Goal: Task Accomplishment & Management: Complete application form

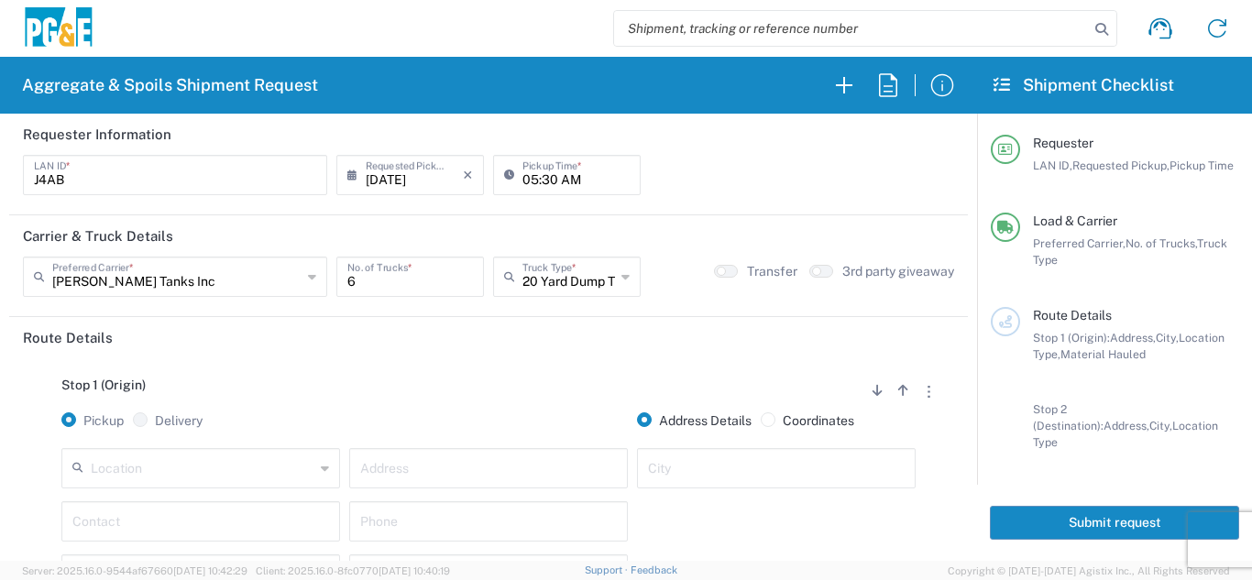
click at [202, 470] on input "text" at bounding box center [203, 467] width 224 height 32
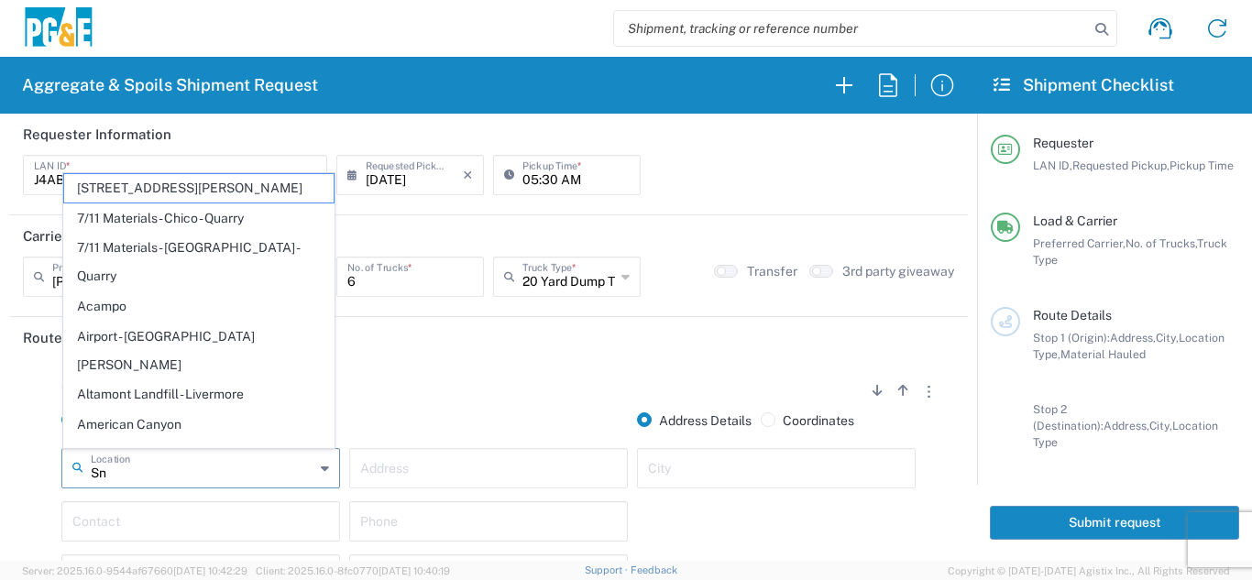
type input "S"
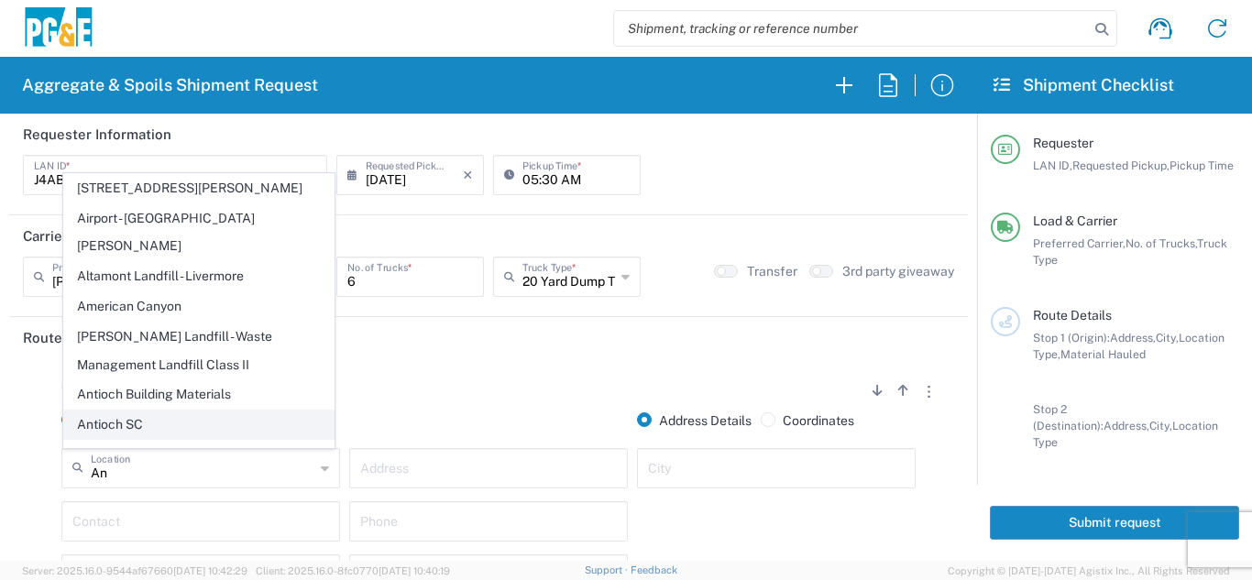
click at [141, 410] on span "Antioch SC" at bounding box center [198, 424] width 269 height 28
type input "Antioch SC"
type input "[STREET_ADDRESS]"
type input "Antioch"
type input "Business No Loading Dock"
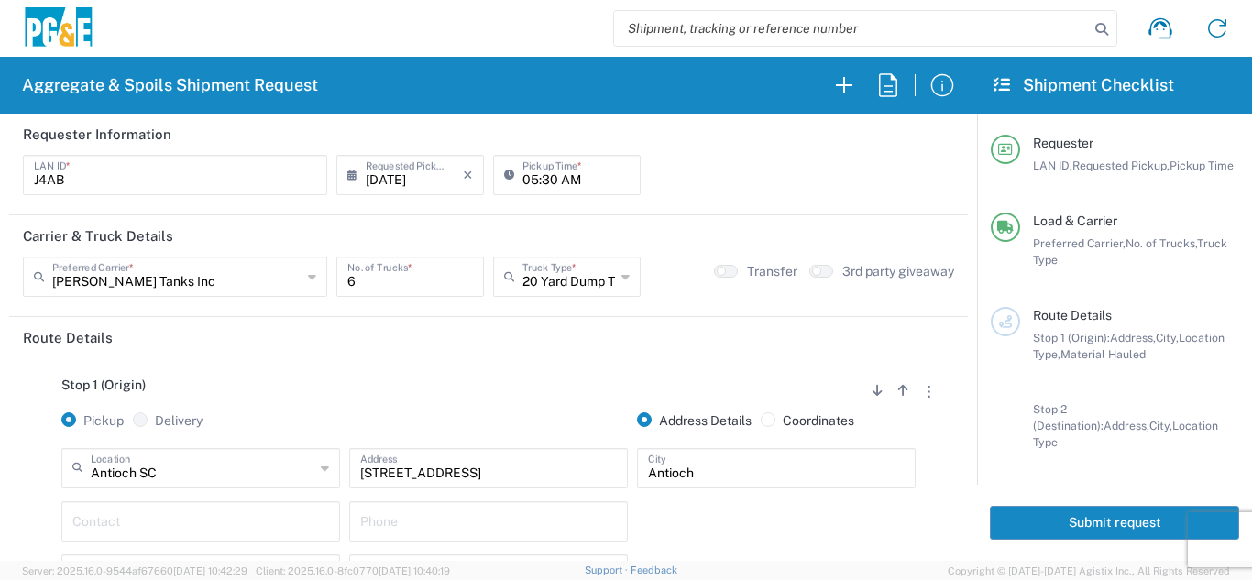
click at [137, 514] on input "text" at bounding box center [200, 520] width 257 height 32
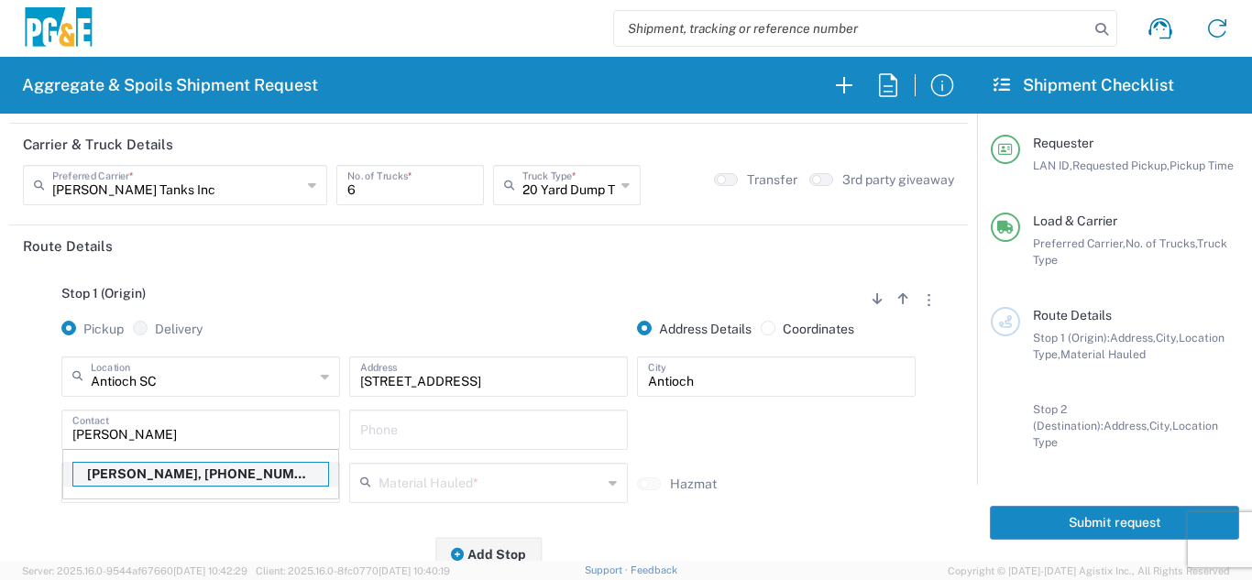
click at [181, 473] on p "[PERSON_NAME], [PHONE_NUMBER]" at bounding box center [200, 474] width 255 height 23
type input "[PERSON_NAME]"
type input "[PHONE_NUMBER]"
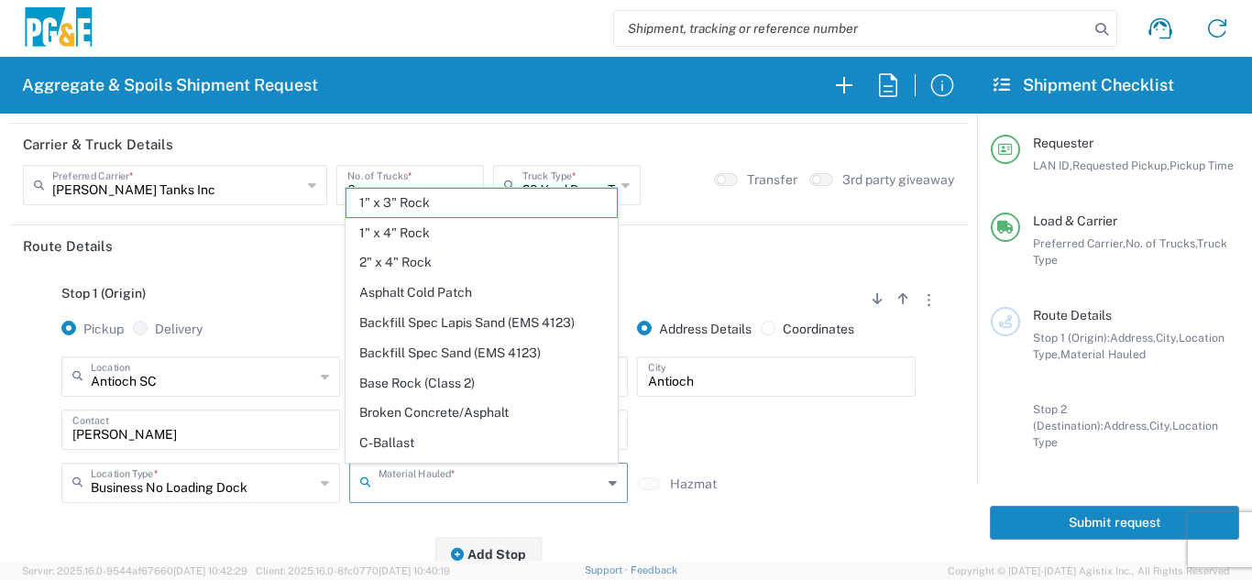
click at [378, 481] on input "text" at bounding box center [490, 481] width 224 height 32
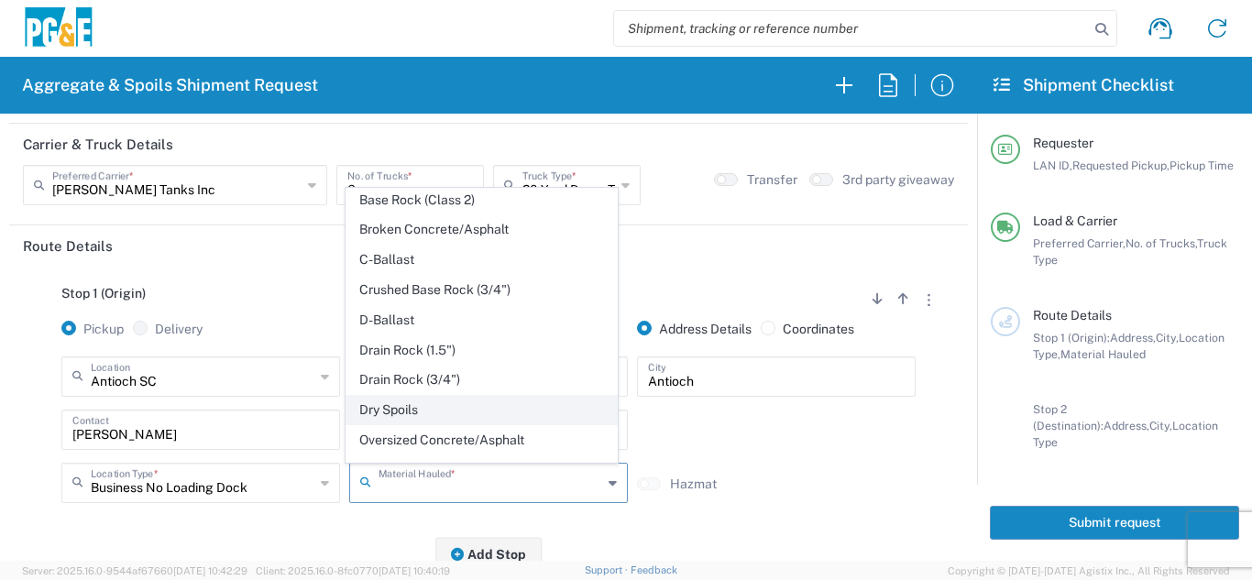
click at [392, 412] on span "Dry Spoils" at bounding box center [480, 410] width 269 height 28
type input "Dry Spoils"
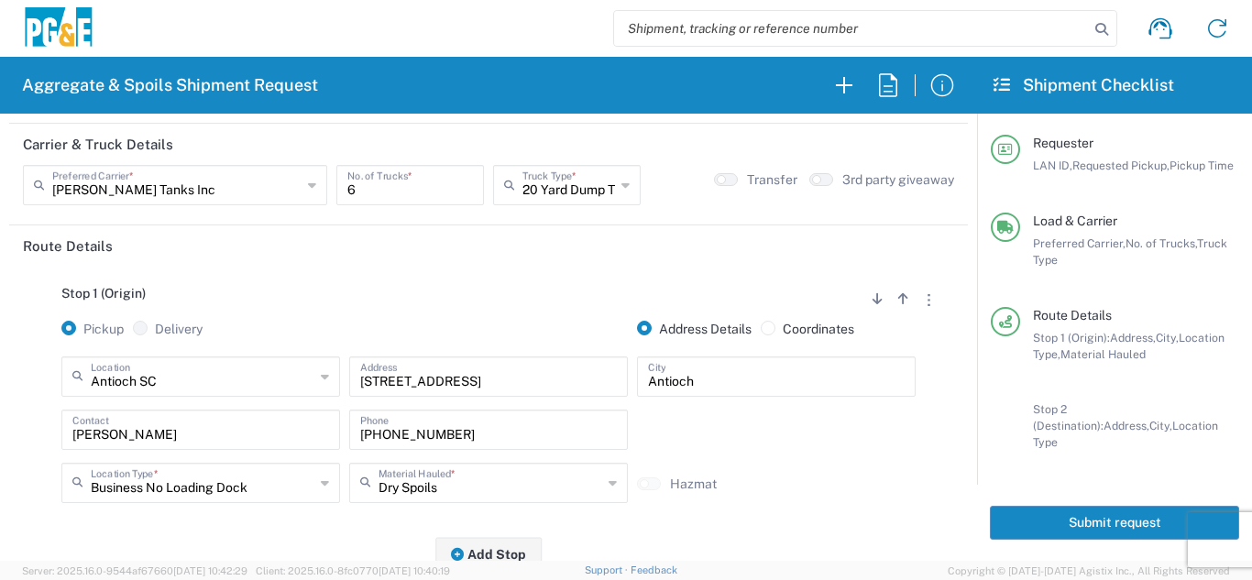
click at [338, 521] on div "Stop 1 (Origin) Add Stop Above Add Stop Below Remove Stop Pickup Delivery Addre…" at bounding box center [488, 411] width 931 height 288
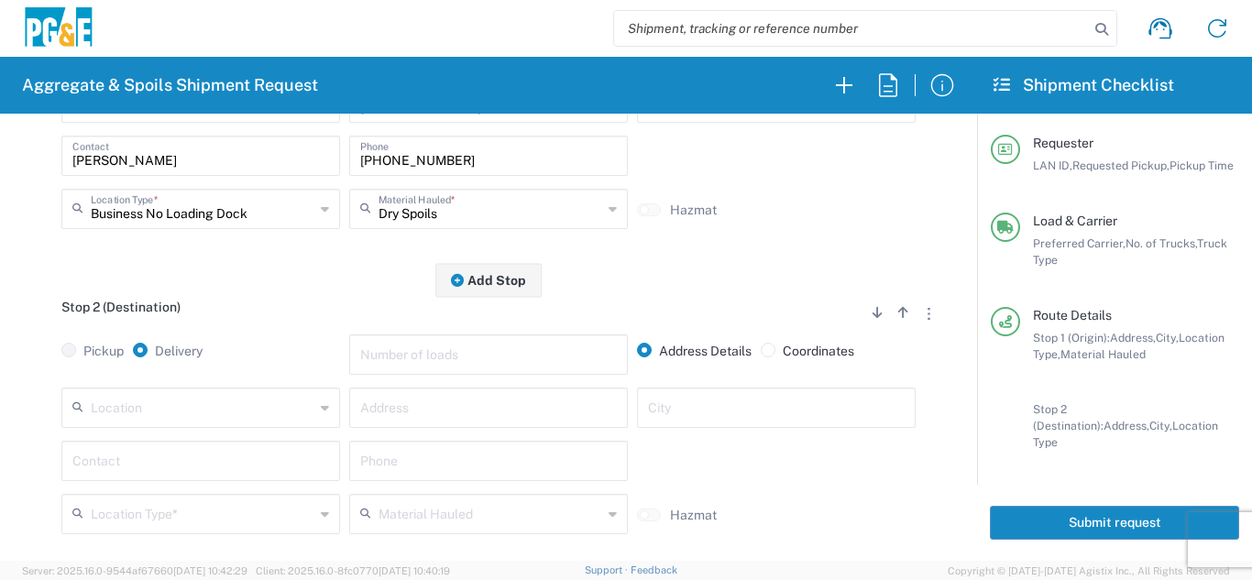
scroll to position [366, 0]
click at [234, 411] on input "text" at bounding box center [203, 405] width 224 height 32
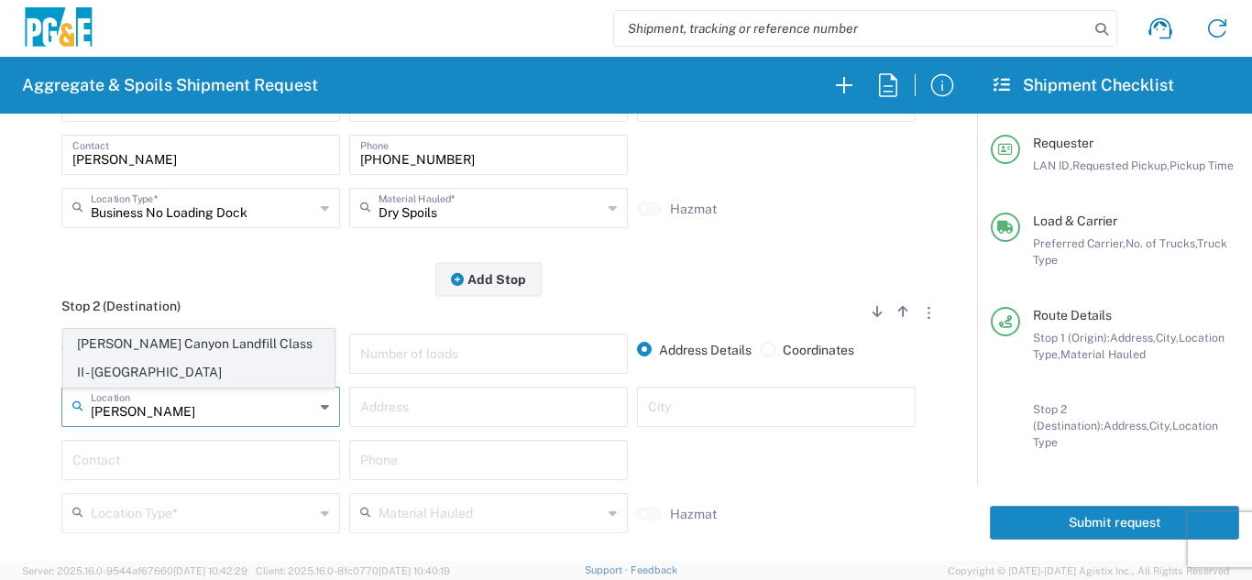
click at [207, 377] on span "[PERSON_NAME] Canyon Landfill Class II - [GEOGRAPHIC_DATA]" at bounding box center [198, 358] width 269 height 57
type input "[PERSON_NAME] Canyon Landfill Class II - [GEOGRAPHIC_DATA]"
type input "[STREET_ADDRESS][PERSON_NAME]"
type input "[GEOGRAPHIC_DATA]"
type input "Landfill"
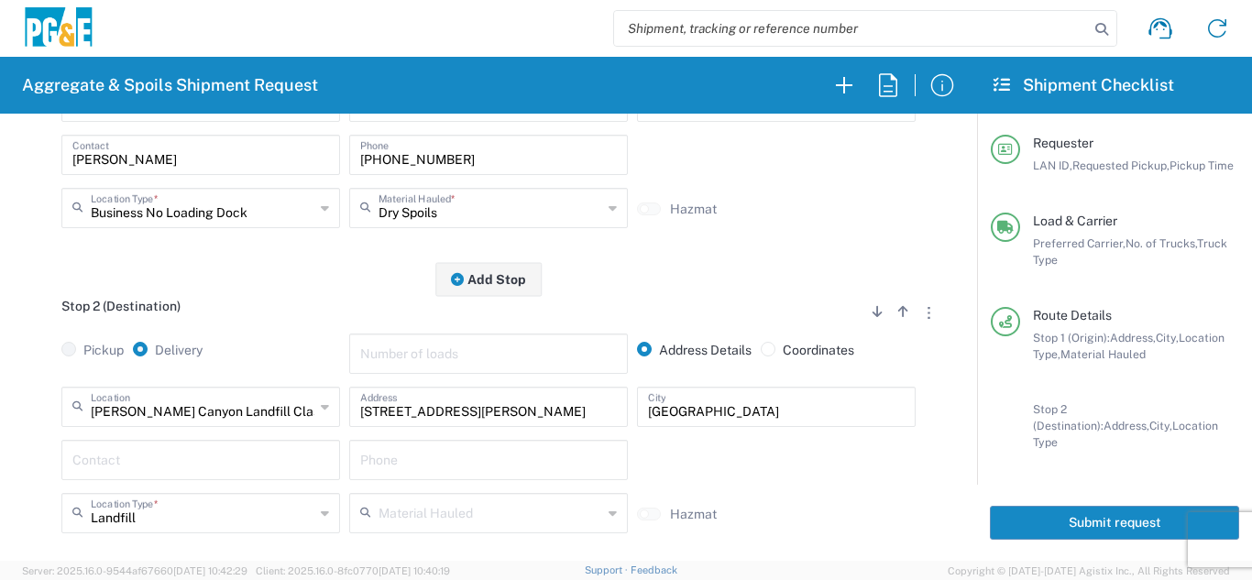
click at [182, 463] on input "text" at bounding box center [200, 459] width 257 height 32
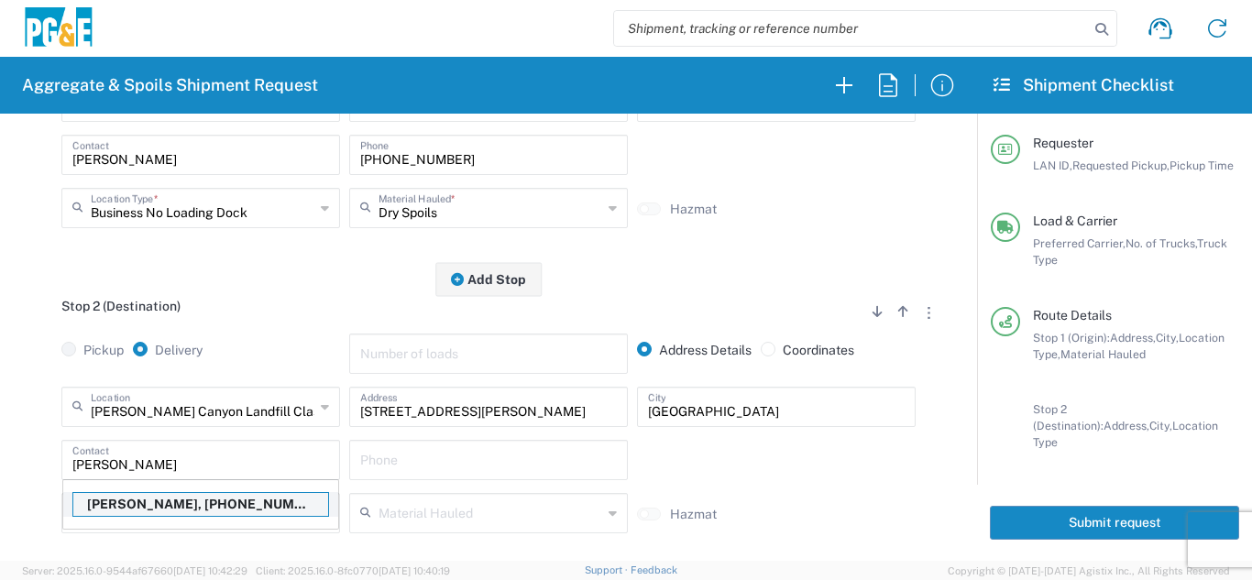
click at [172, 509] on p "[PERSON_NAME], [PHONE_NUMBER]" at bounding box center [200, 504] width 255 height 23
type input "[PERSON_NAME]"
type input "[PHONE_NUMBER]"
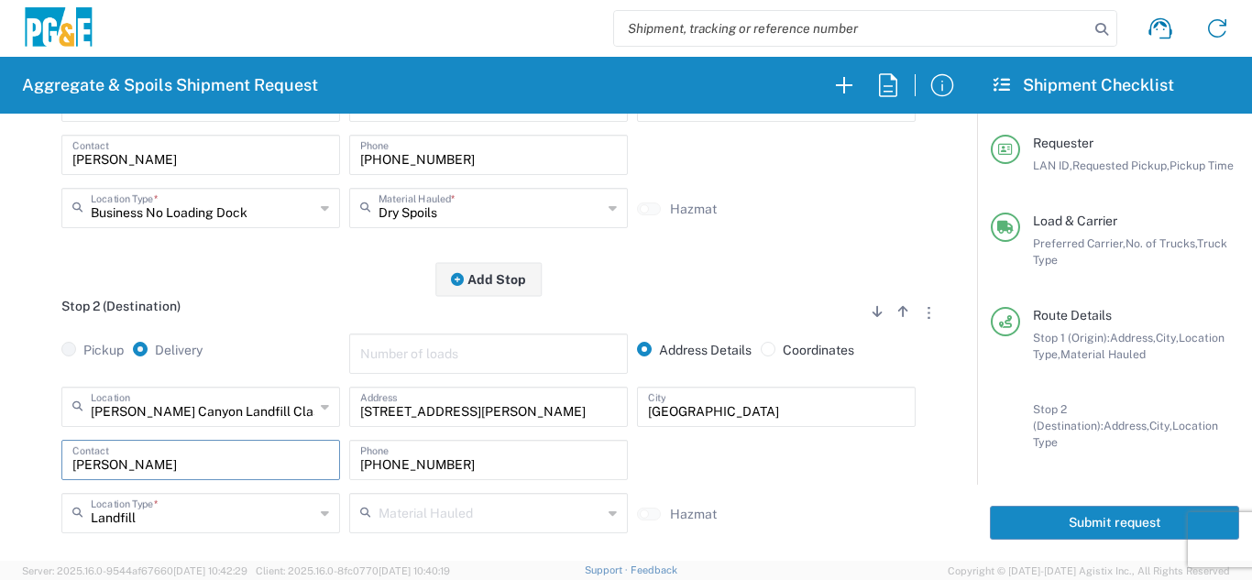
click at [27, 435] on div "[PERSON_NAME][GEOGRAPHIC_DATA] Landfill Class II - [GEOGRAPHIC_DATA] Location […" at bounding box center [488, 466] width 931 height 159
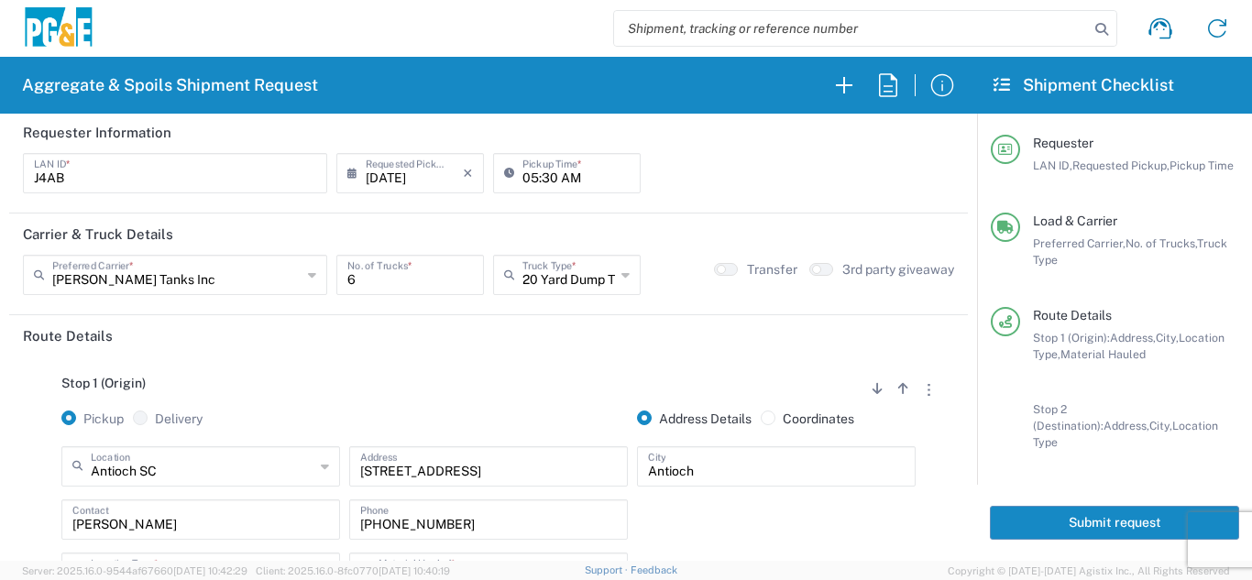
scroll to position [0, 0]
click at [1073, 512] on button "Submit request" at bounding box center [1114, 523] width 249 height 34
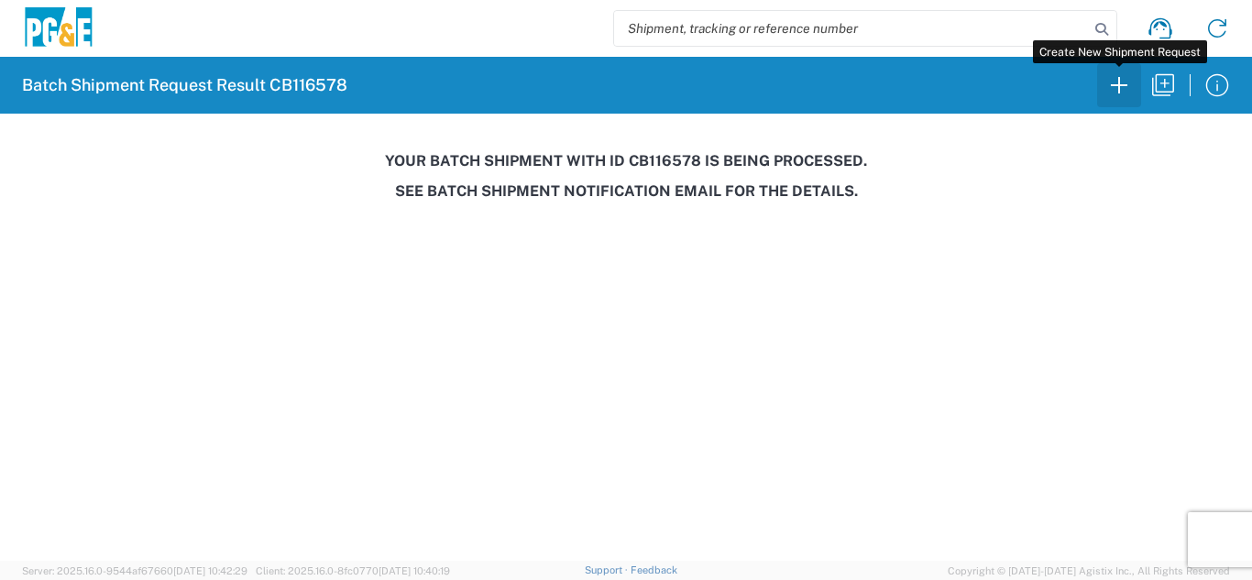
click at [1116, 81] on icon "button" at bounding box center [1118, 85] width 29 height 29
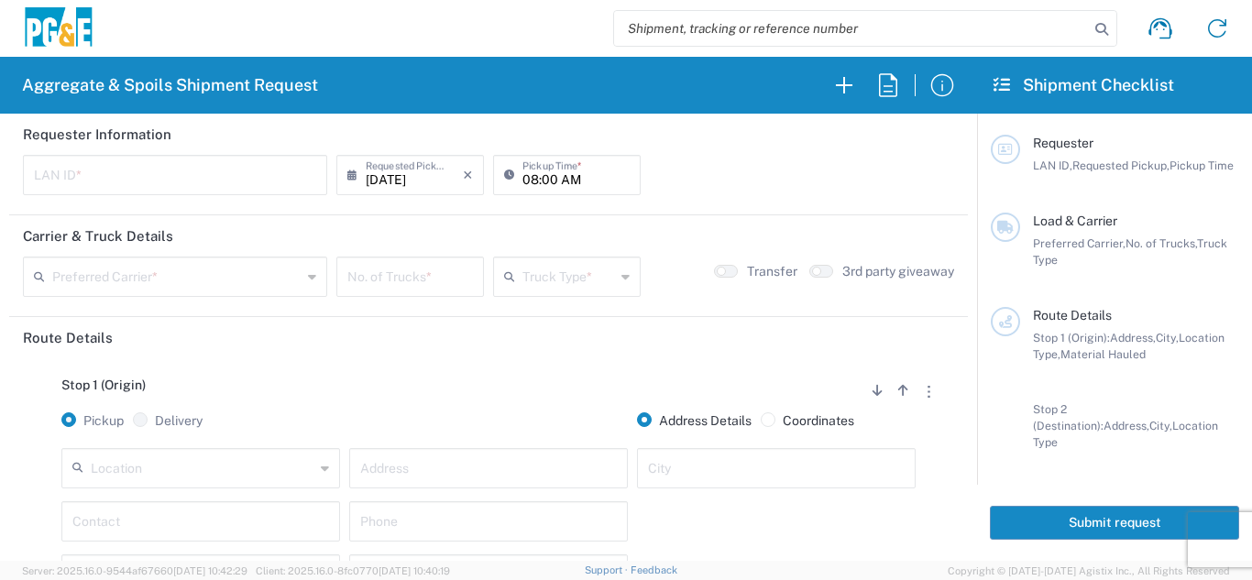
click at [82, 171] on input "text" at bounding box center [175, 174] width 282 height 32
type input "LXRJ"
click at [526, 182] on input "08:00 AM" at bounding box center [575, 174] width 107 height 32
type input "06:00 AM"
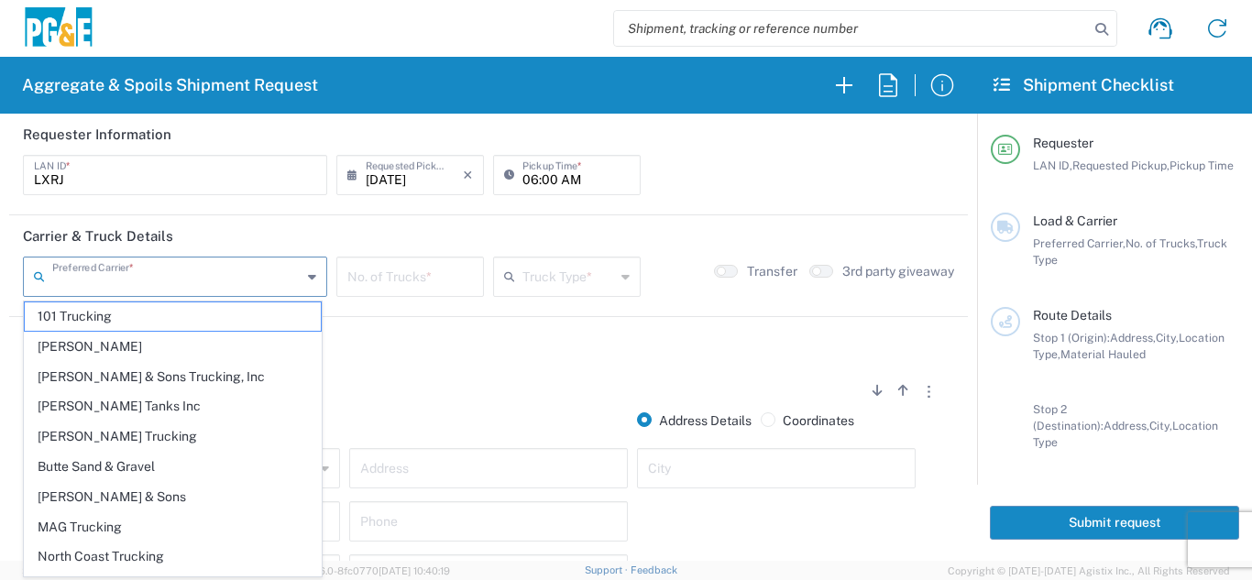
click at [108, 279] on input "text" at bounding box center [176, 275] width 249 height 32
click at [109, 434] on span "[PERSON_NAME] Trucking" at bounding box center [173, 436] width 296 height 28
type input "[PERSON_NAME] Trucking"
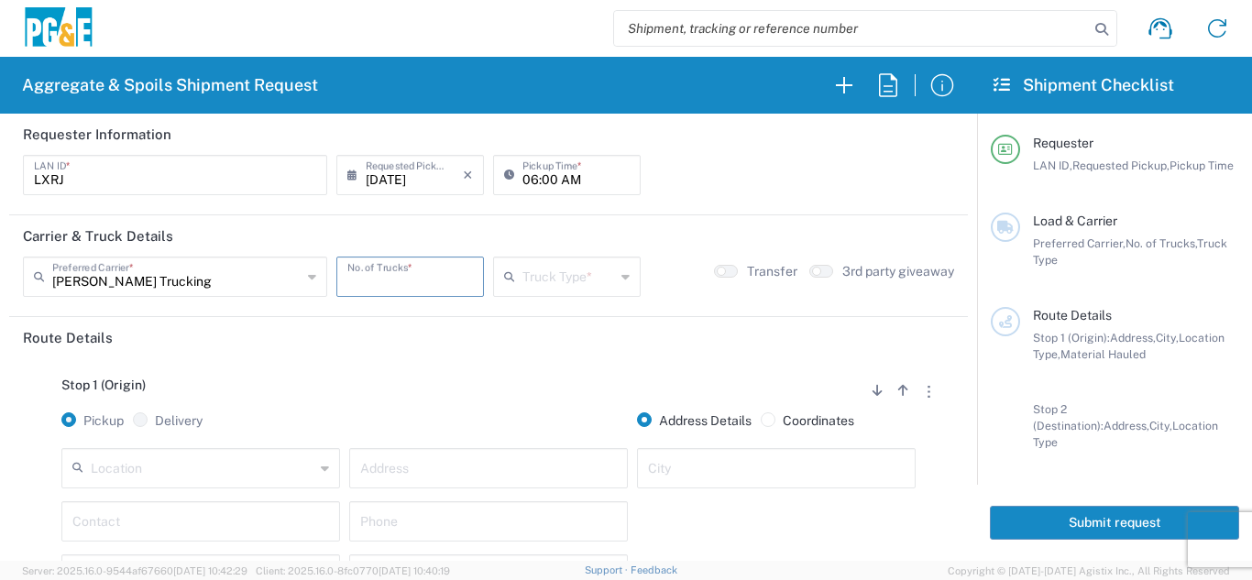
click at [397, 283] on input "number" at bounding box center [410, 275] width 126 height 32
type input "5"
click at [561, 272] on input "text" at bounding box center [568, 275] width 93 height 32
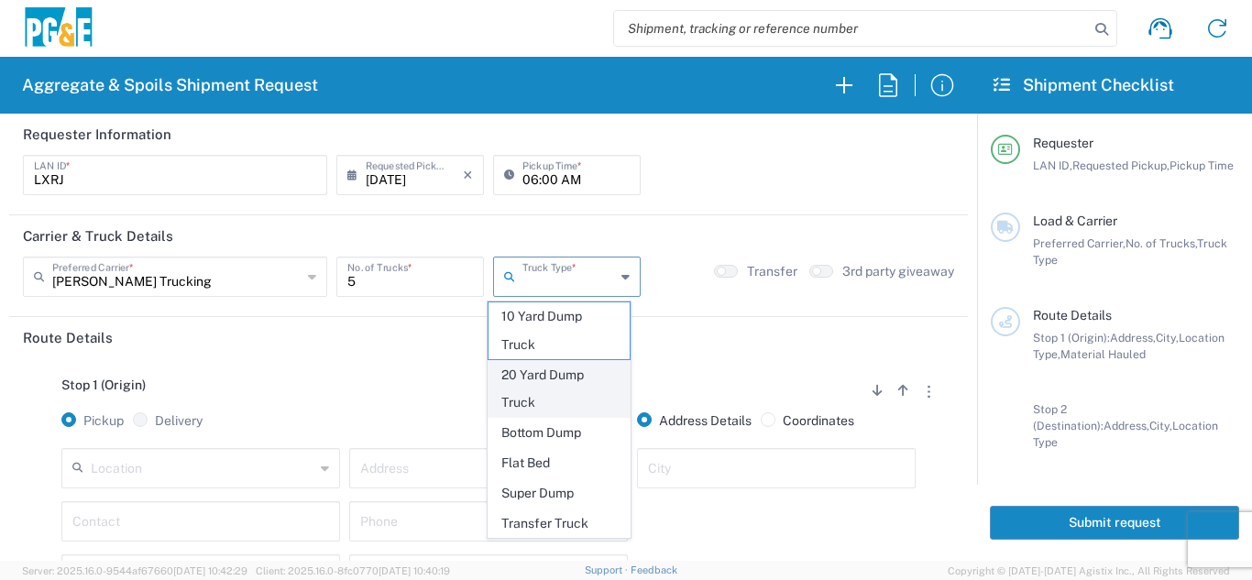
click at [538, 383] on span "20 Yard Dump Truck" at bounding box center [559, 389] width 142 height 57
type input "20 Yard Dump Truck"
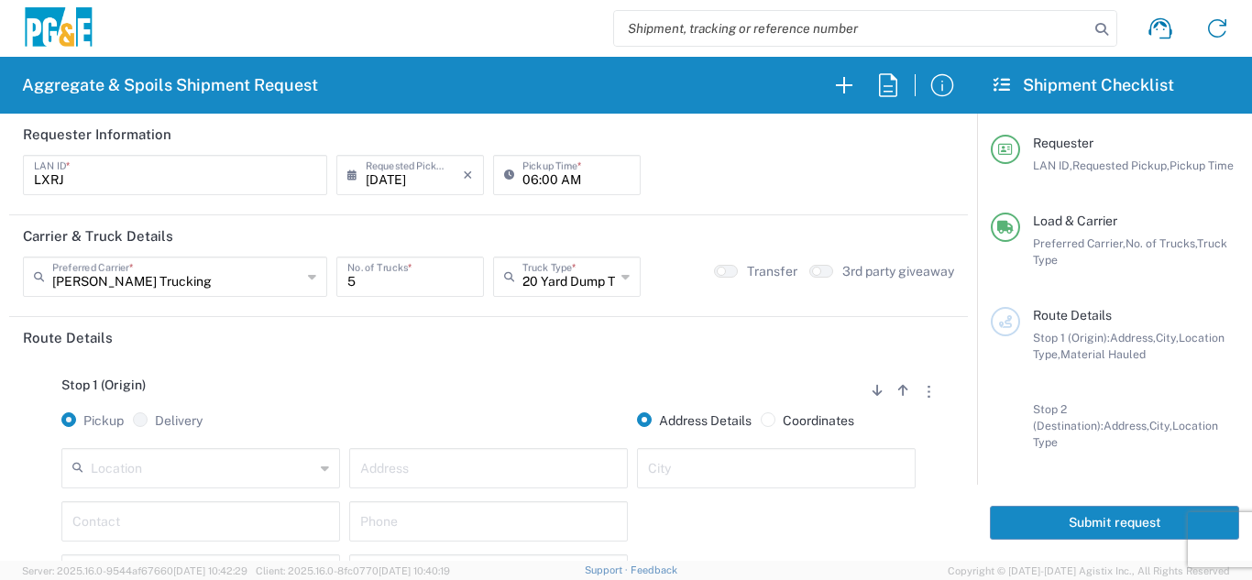
click at [533, 374] on div "Stop 1 (Origin) Add Stop Above Add Stop Below Remove Stop Pickup Delivery Addre…" at bounding box center [488, 502] width 931 height 288
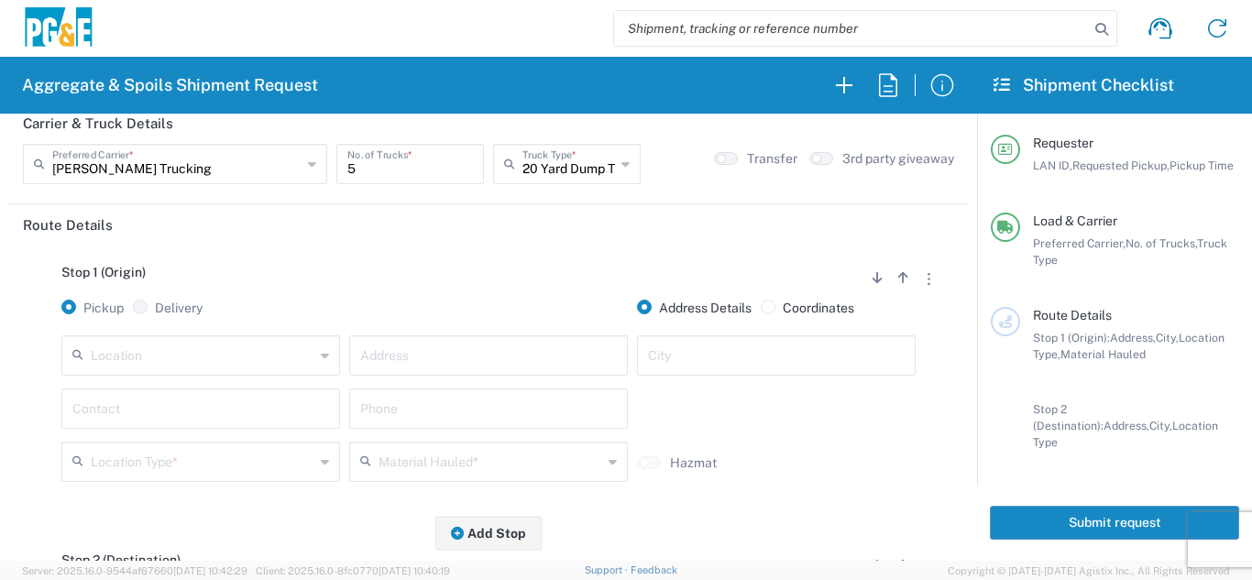
scroll to position [183, 0]
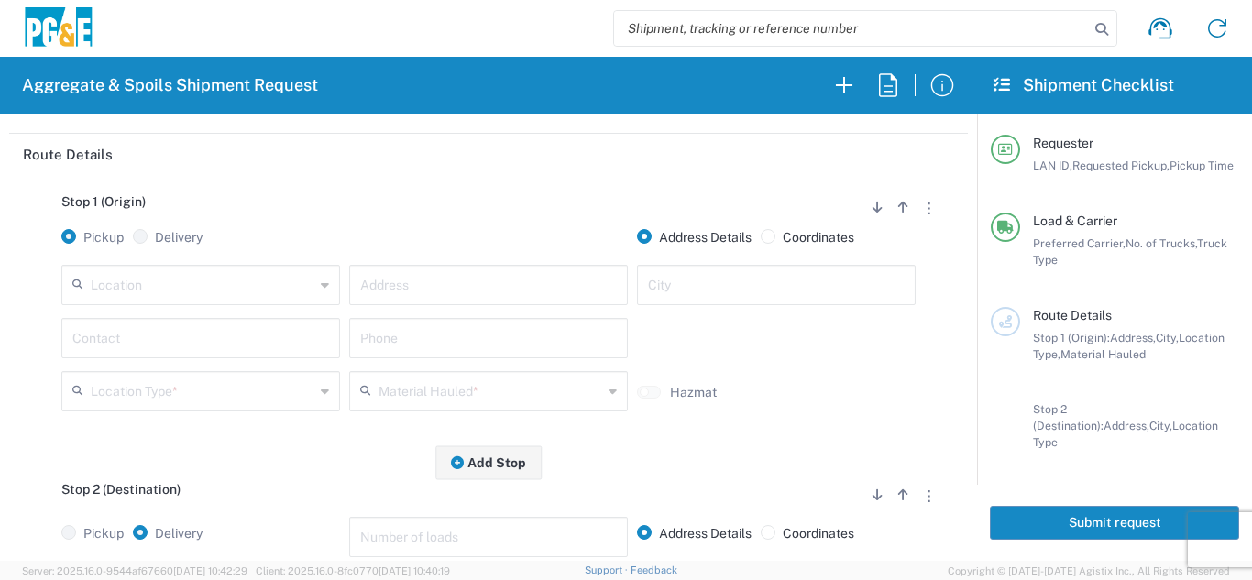
click at [198, 286] on input "text" at bounding box center [203, 284] width 224 height 32
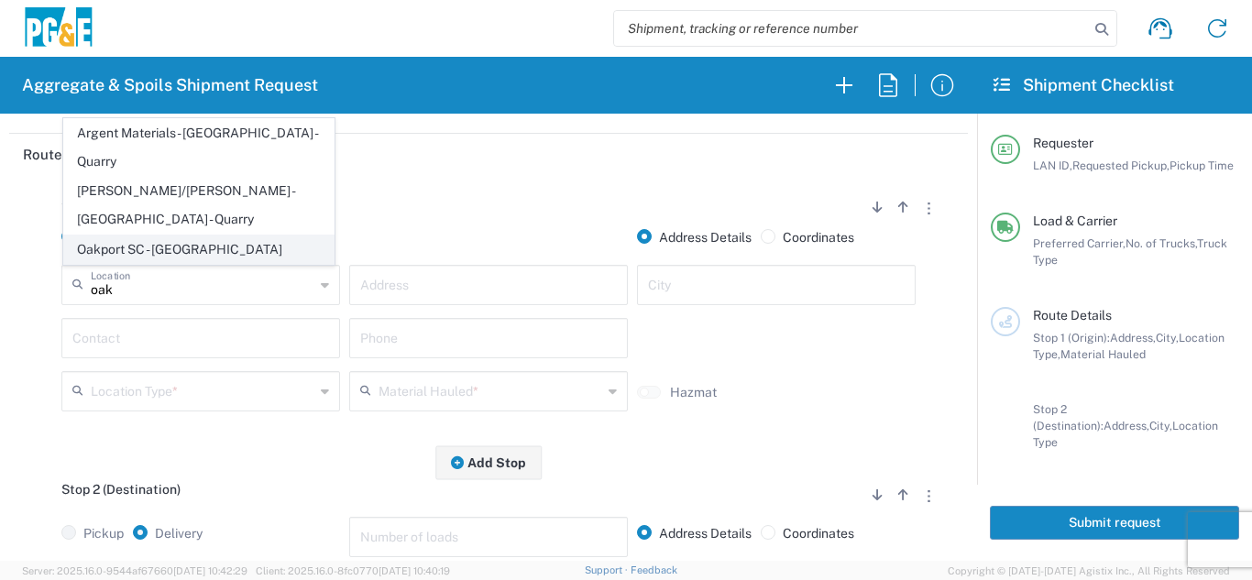
click at [191, 251] on span "Oakport SC - [GEOGRAPHIC_DATA]" at bounding box center [198, 249] width 269 height 28
type input "Oakport SC - [GEOGRAPHIC_DATA]"
type input "[STREET_ADDRESS]"
type input "[GEOGRAPHIC_DATA]"
type input "Business No Loading Dock"
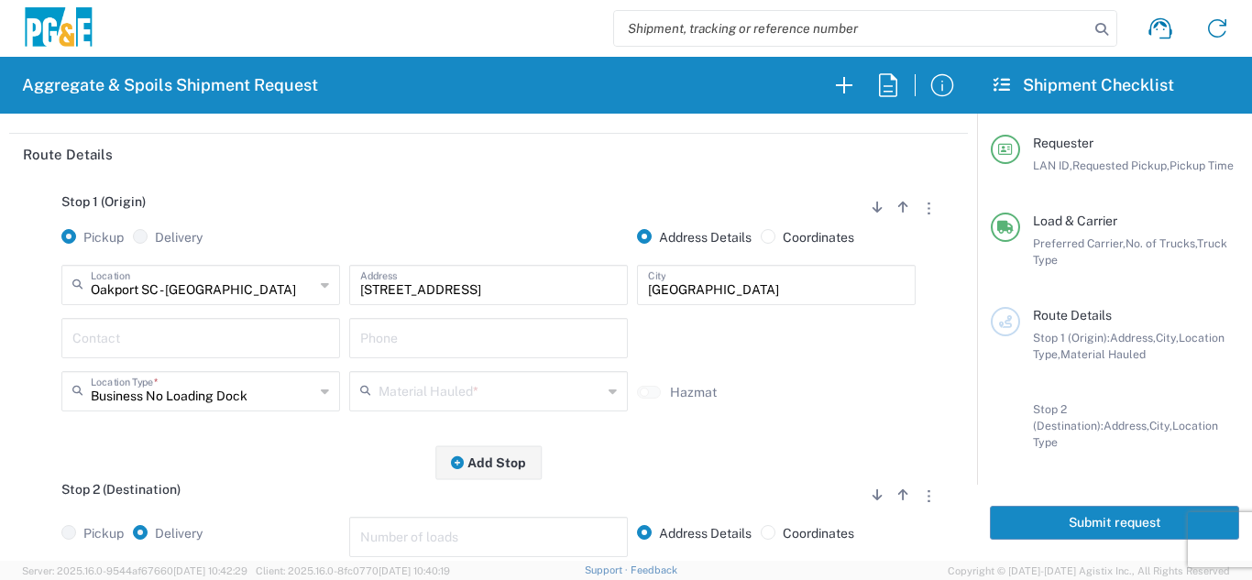
click at [148, 329] on input "text" at bounding box center [200, 337] width 257 height 32
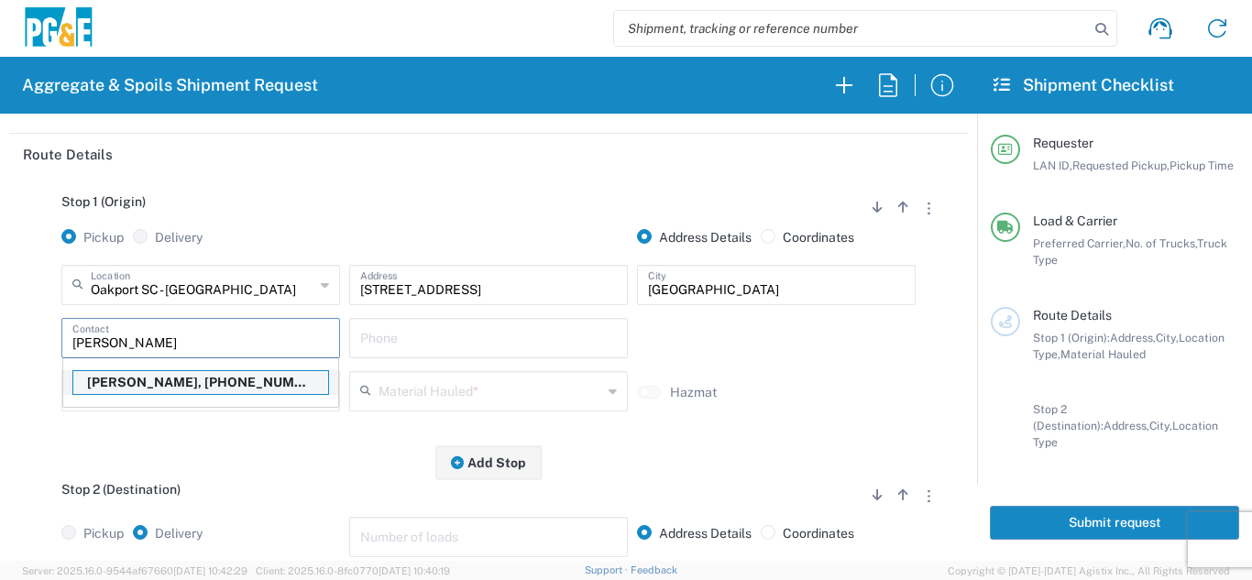
click at [136, 385] on p "[PERSON_NAME], [PHONE_NUMBER]" at bounding box center [200, 382] width 255 height 23
type input "[PERSON_NAME]"
type input "[PHONE_NUMBER]"
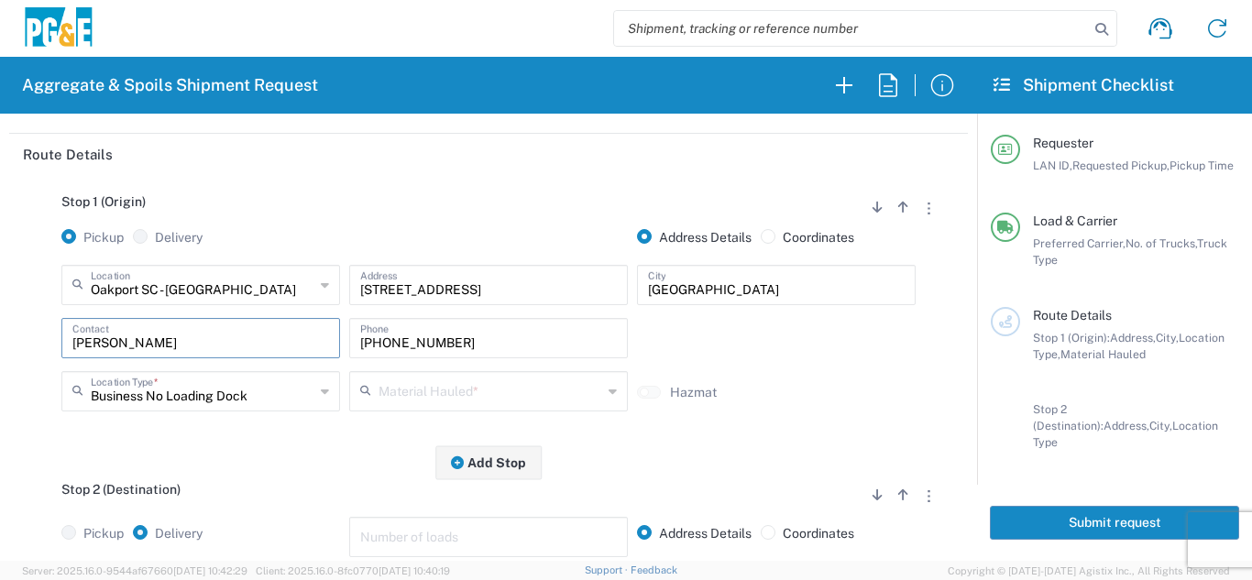
click at [423, 379] on input "text" at bounding box center [490, 390] width 224 height 32
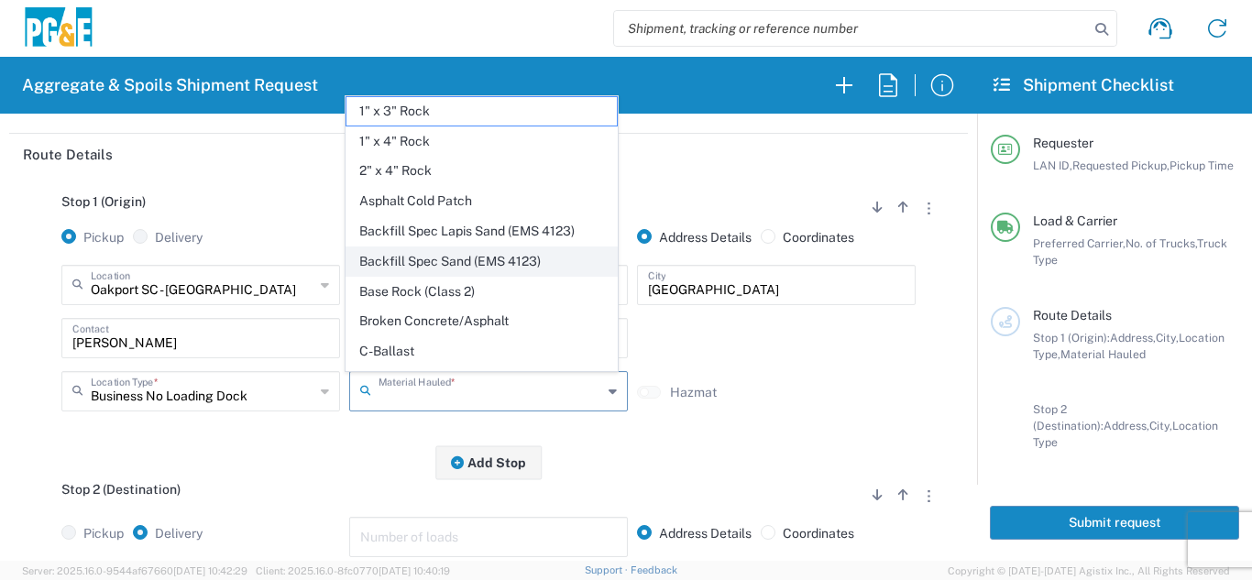
scroll to position [326, 0]
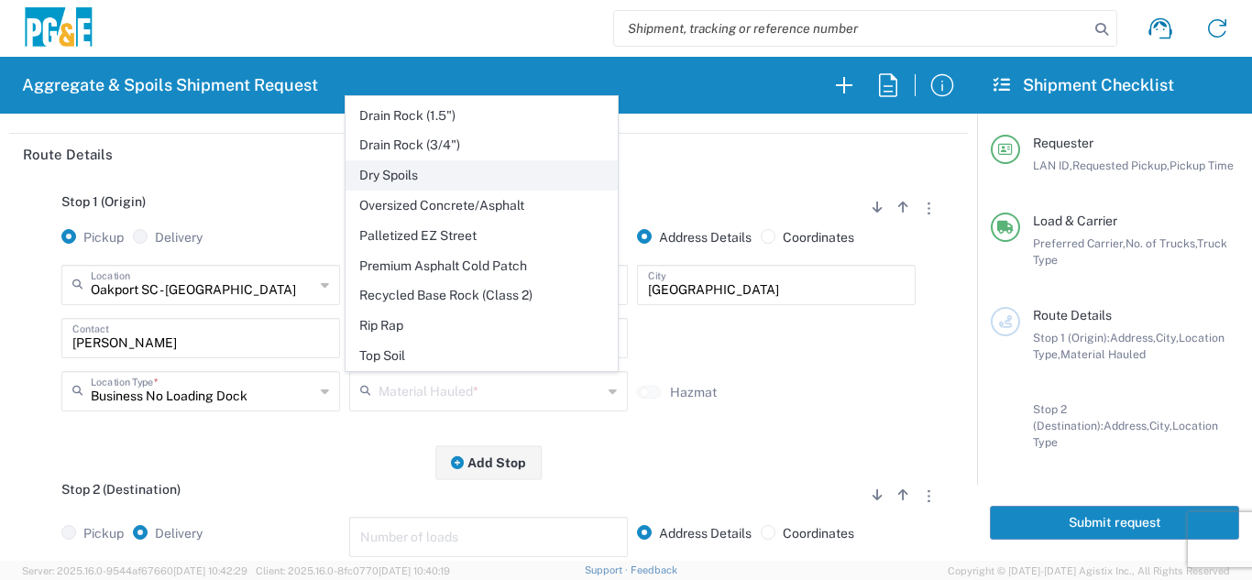
click at [395, 179] on span "Dry Spoils" at bounding box center [480, 175] width 269 height 28
type input "Dry Spoils"
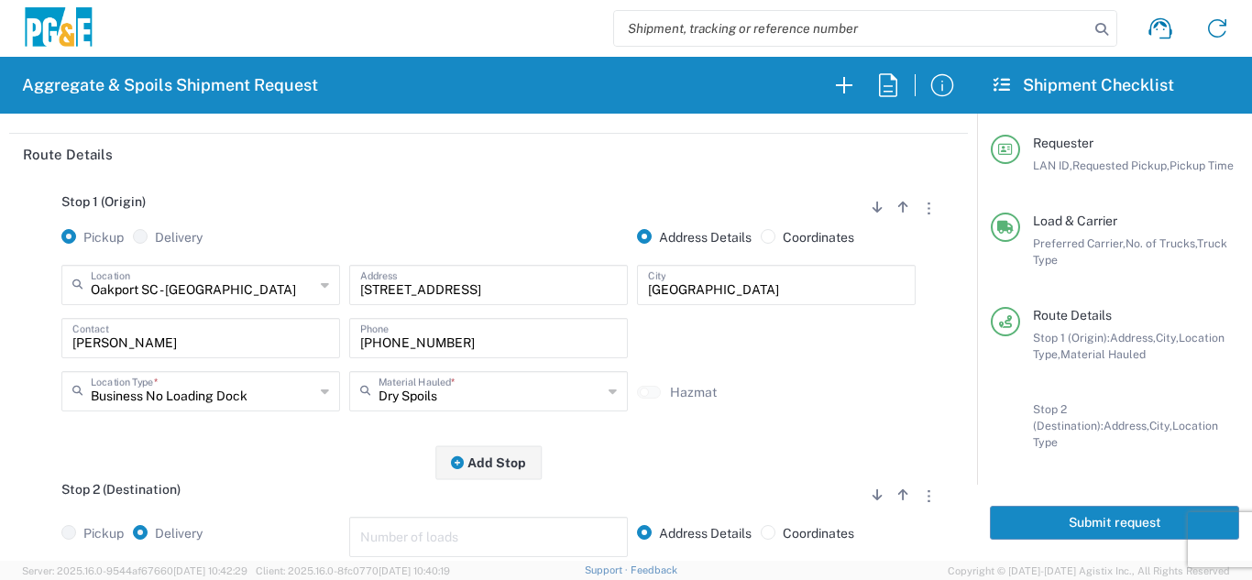
click at [253, 460] on div "Stop 1 (Origin) Add Stop Above Add Stop Below Remove Stop Pickup Delivery Addre…" at bounding box center [488, 319] width 931 height 288
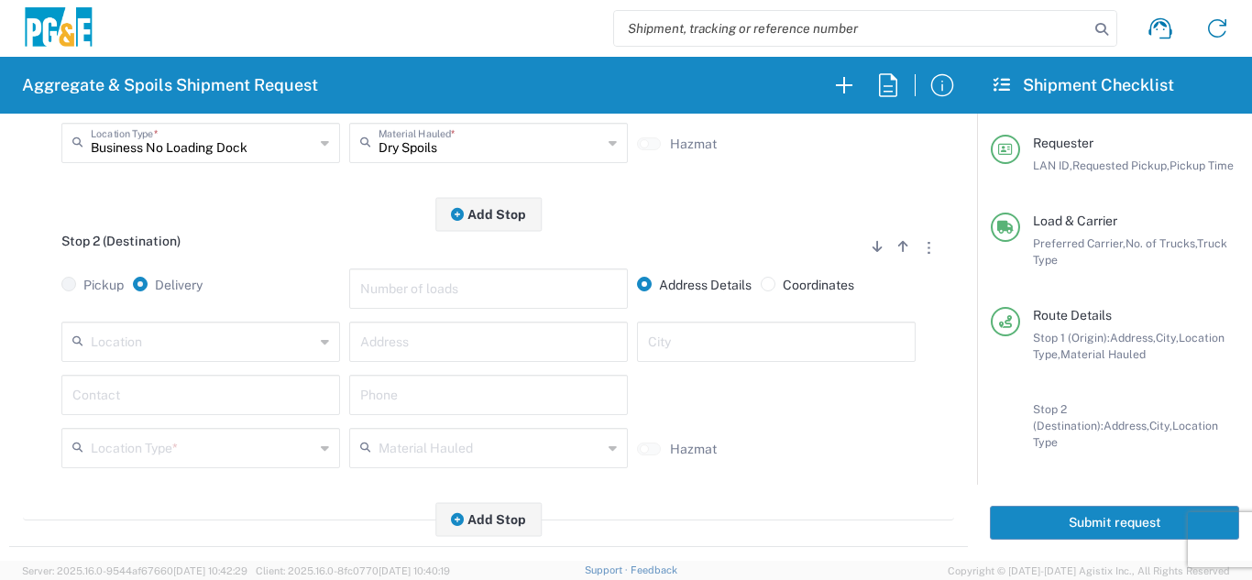
scroll to position [458, 0]
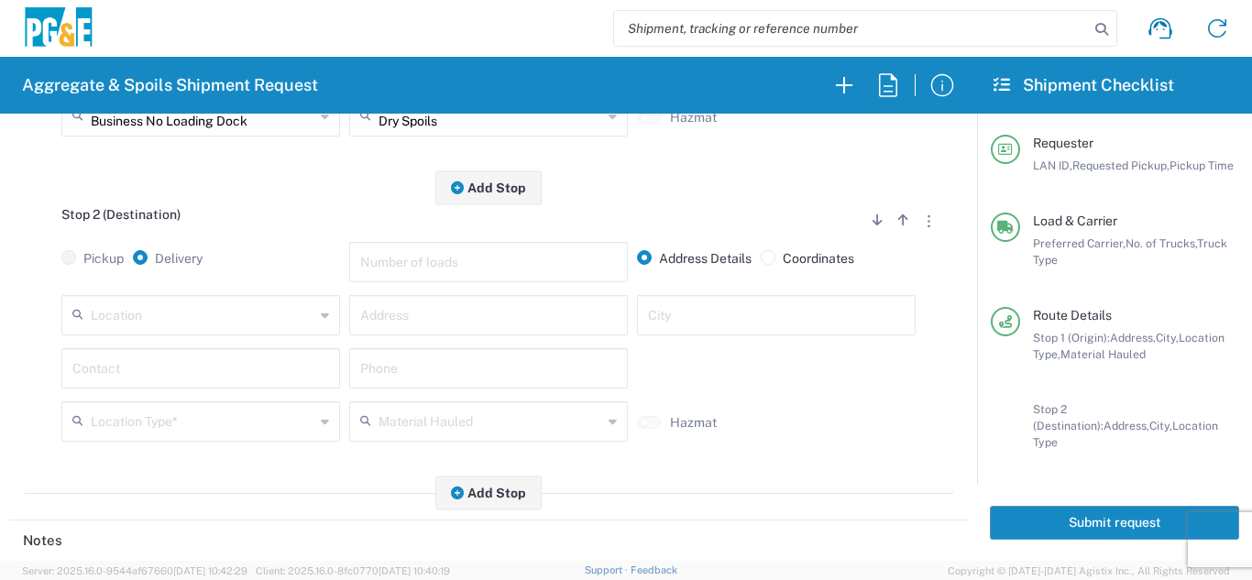
click at [241, 314] on input "text" at bounding box center [203, 314] width 224 height 32
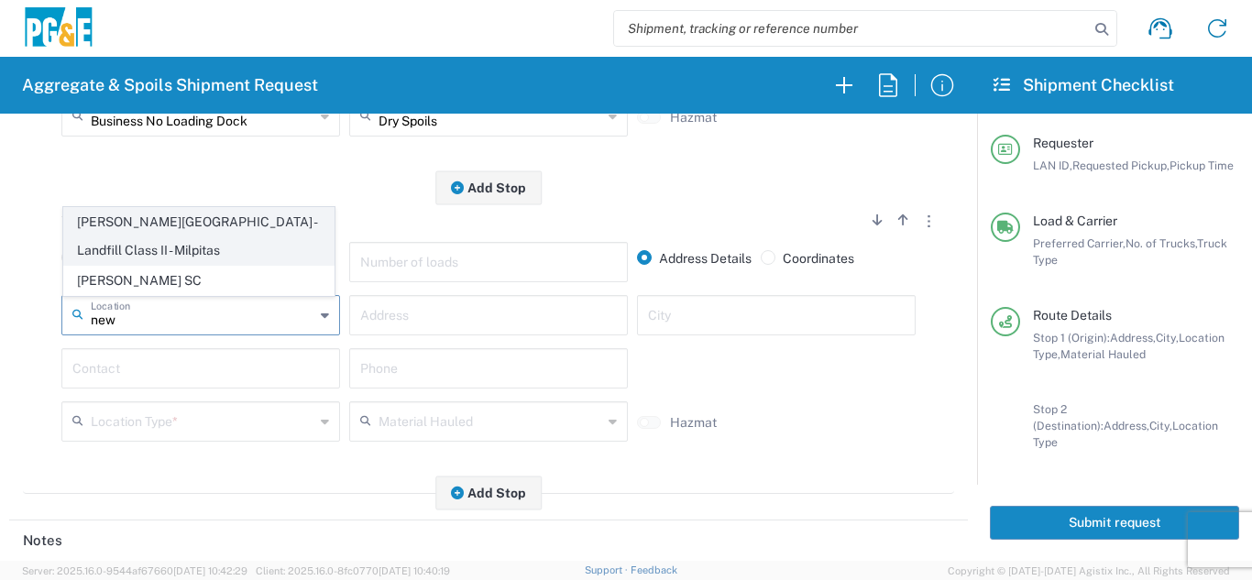
click at [240, 246] on span "[PERSON_NAME][GEOGRAPHIC_DATA] - Landfill Class II - Milpitas" at bounding box center [198, 236] width 269 height 57
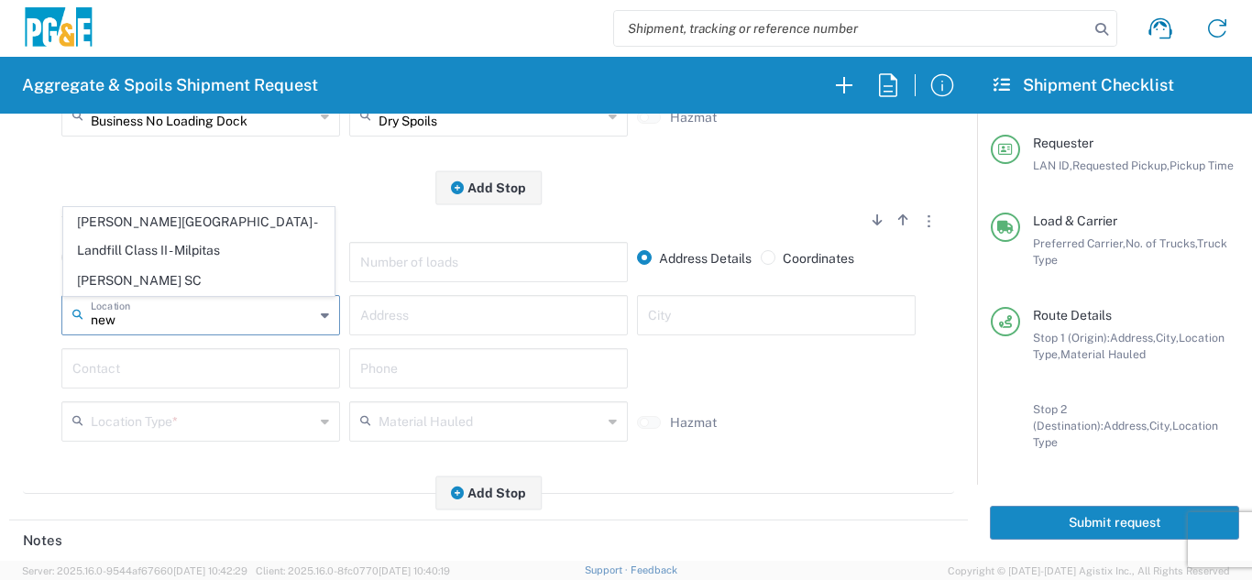
type input "[PERSON_NAME][GEOGRAPHIC_DATA] - Landfill Class II - Milpitas"
type input "[STREET_ADDRESS][PERSON_NAME]"
type input "Milpitas"
type input "Landfill"
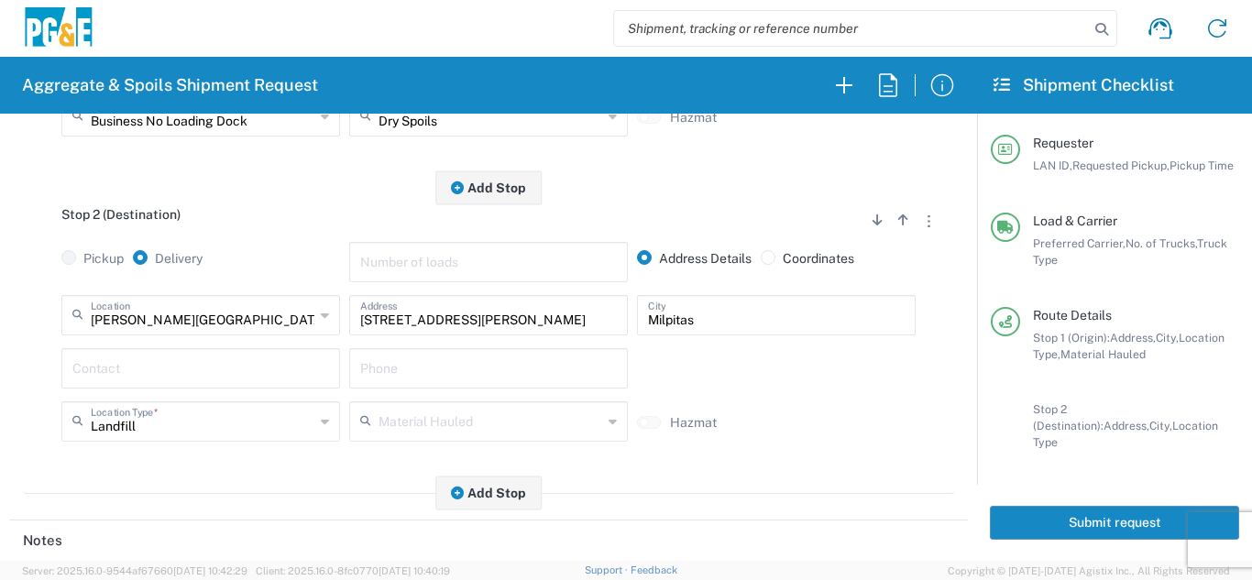
click at [149, 358] on input "text" at bounding box center [200, 367] width 257 height 32
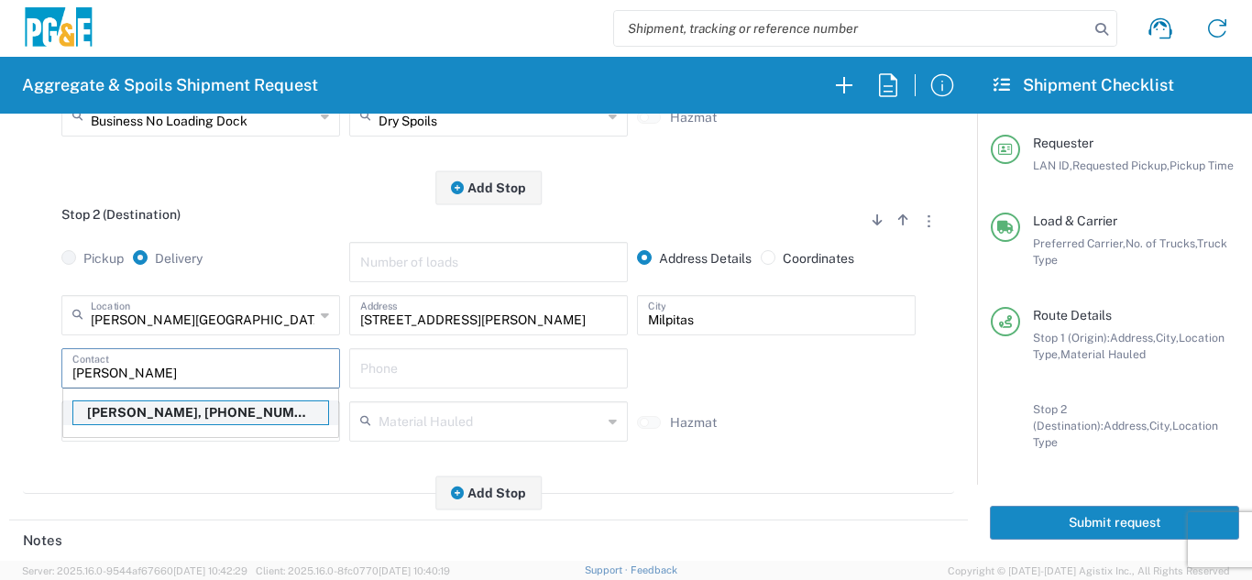
click at [159, 416] on p "[PERSON_NAME], [PHONE_NUMBER]" at bounding box center [200, 412] width 255 height 23
type input "[PERSON_NAME]"
type input "[PHONE_NUMBER]"
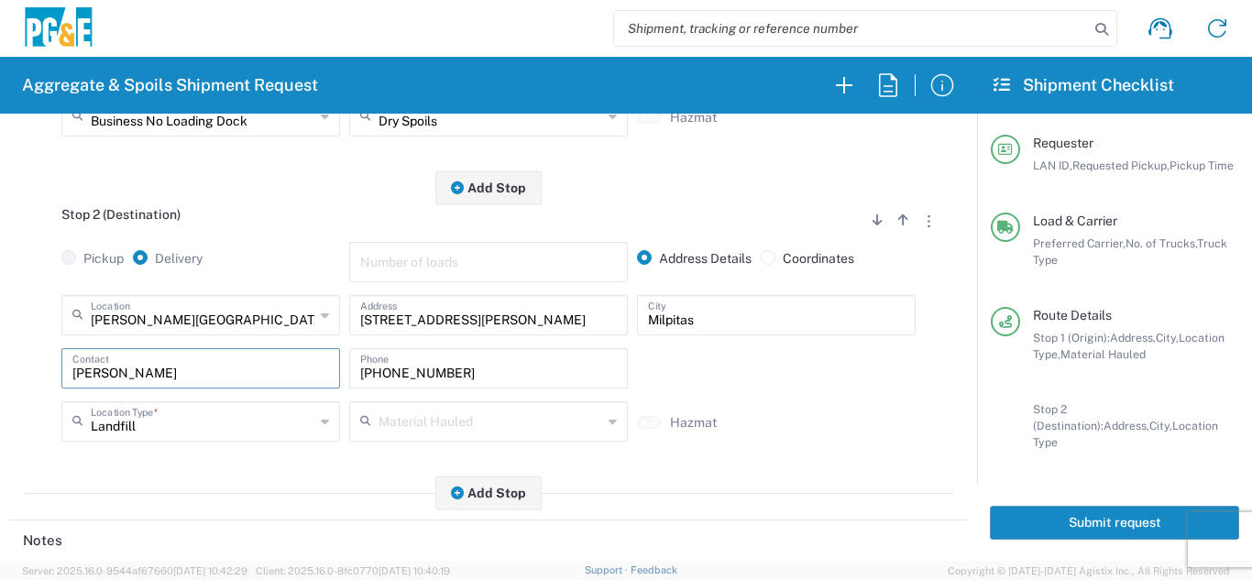
click at [175, 467] on div "Stop 2 (Destination) Add Stop Above Add Stop Below Remove Stop Pickup Delivery …" at bounding box center [488, 341] width 931 height 306
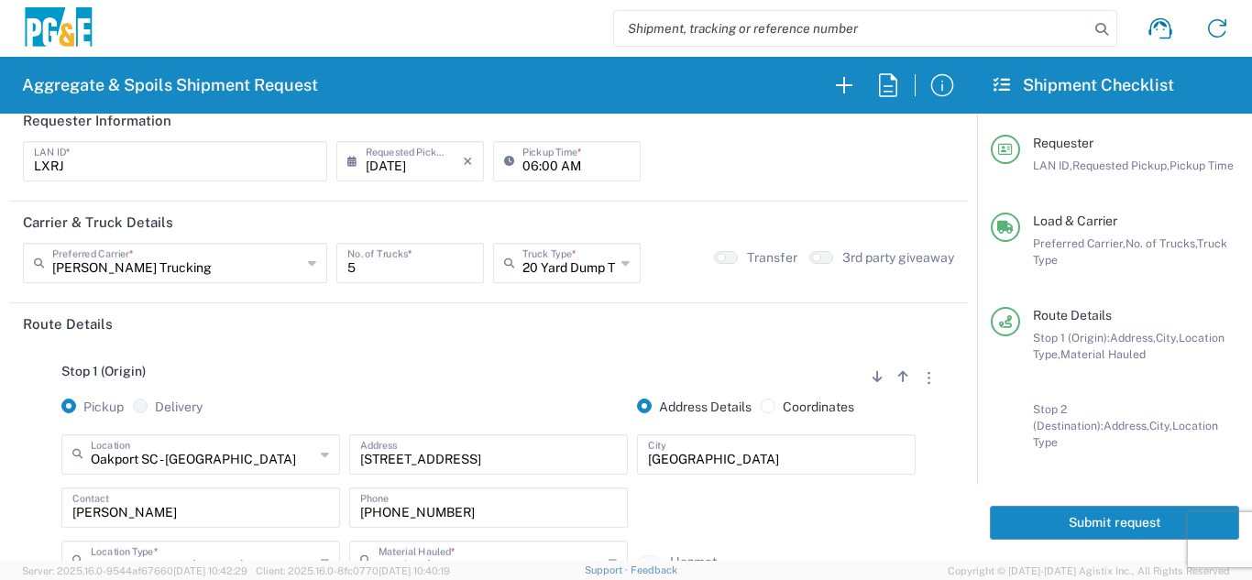
scroll to position [0, 0]
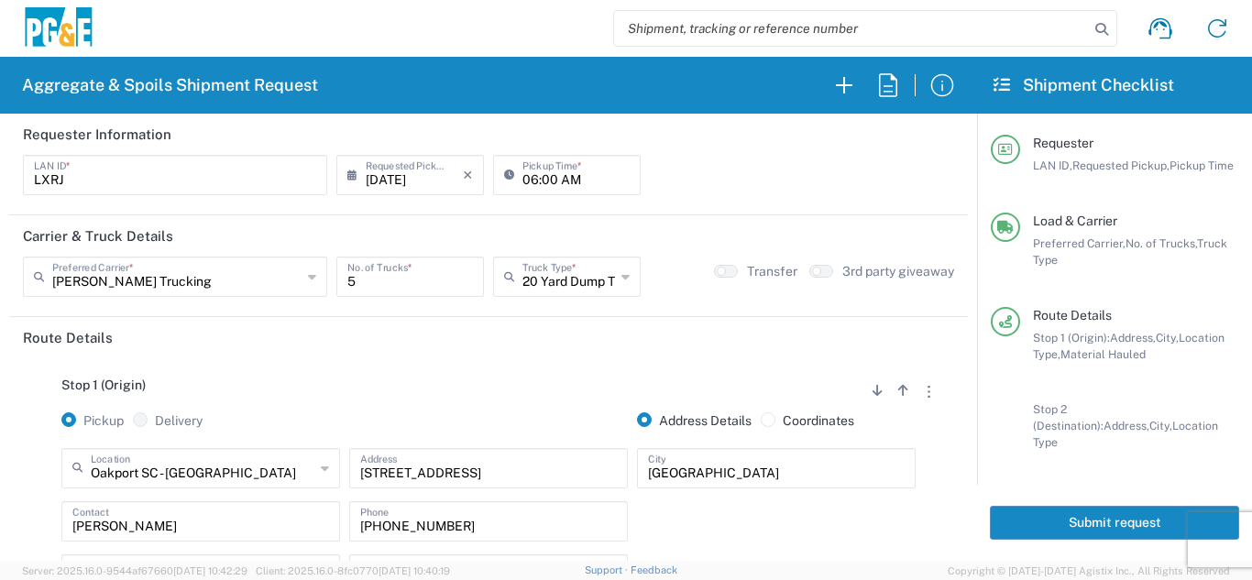
click at [1088, 525] on button "Submit request" at bounding box center [1114, 523] width 249 height 34
